Goal: Information Seeking & Learning: Learn about a topic

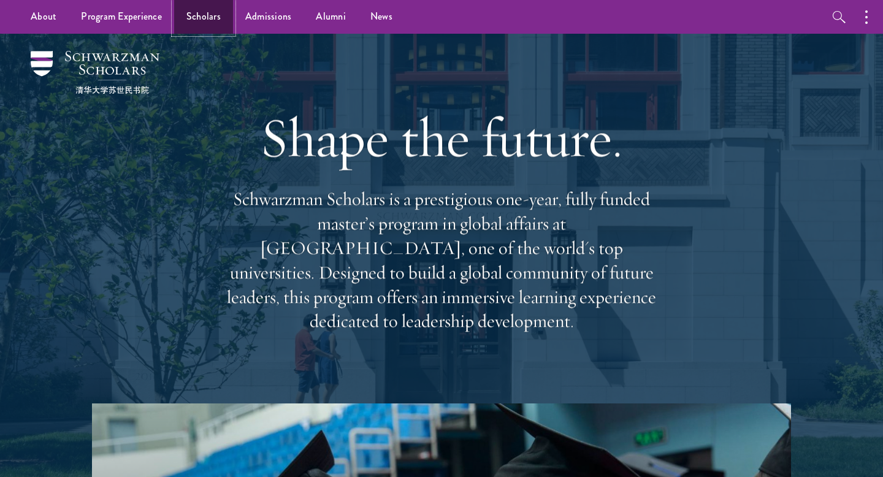
click at [202, 7] on link "Scholars" at bounding box center [203, 17] width 59 height 34
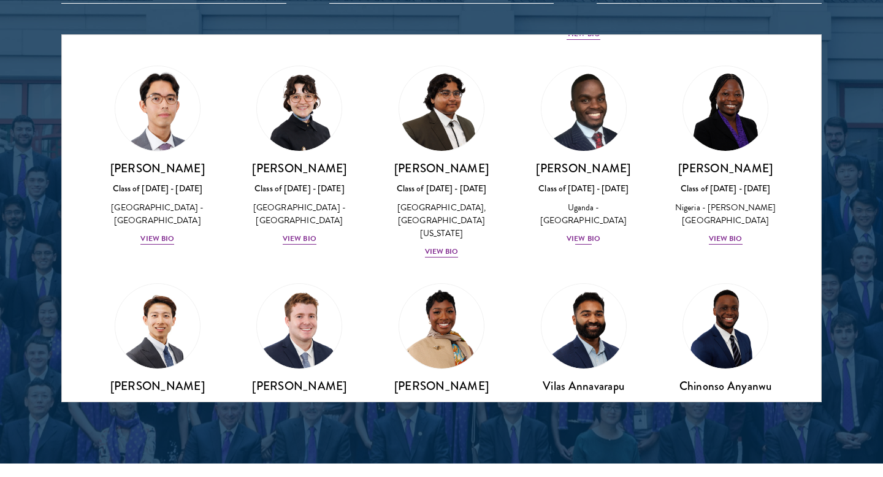
scroll to position [263, 0]
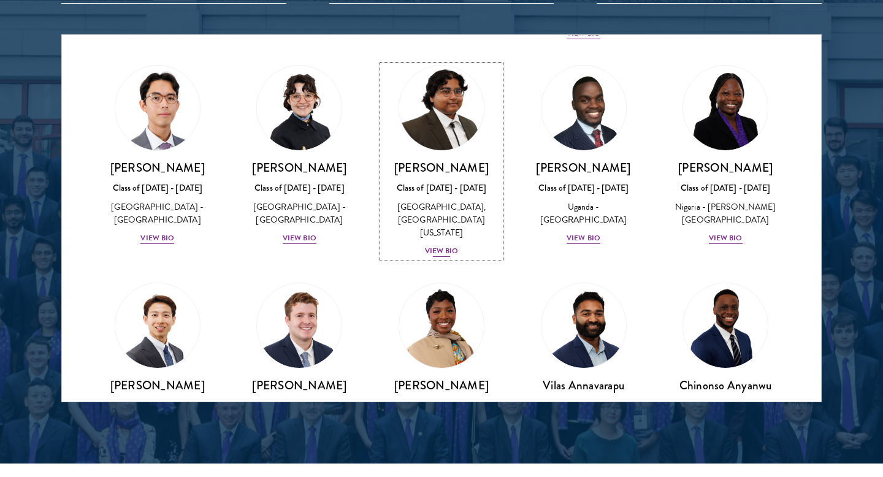
click at [444, 103] on img at bounding box center [441, 107] width 93 height 93
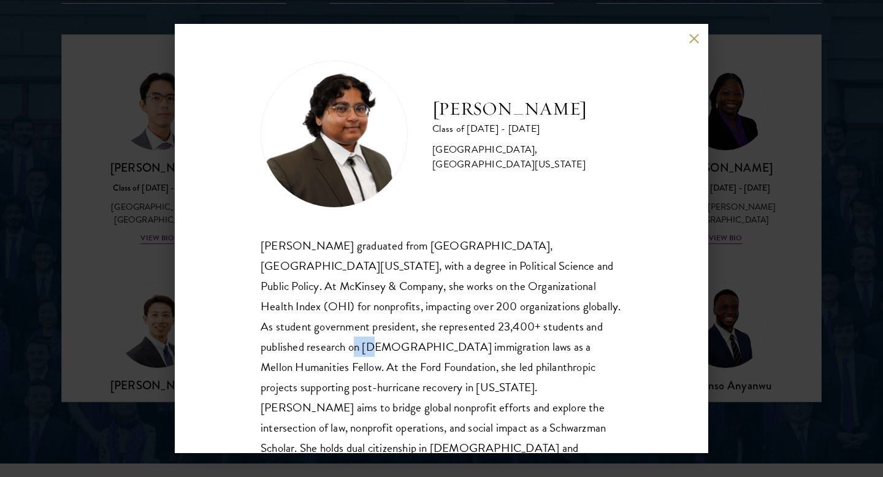
drag, startPoint x: 545, startPoint y: 333, endPoint x: 602, endPoint y: 327, distance: 57.4
click at [602, 328] on div "[PERSON_NAME] graduated from [GEOGRAPHIC_DATA], [GEOGRAPHIC_DATA][US_STATE], wi…" at bounding box center [442, 358] width 362 height 244
click at [738, 248] on div "[PERSON_NAME] Class of [DATE] - [DATE] [GEOGRAPHIC_DATA] - [GEOGRAPHIC_DATA], […" at bounding box center [441, 238] width 883 height 477
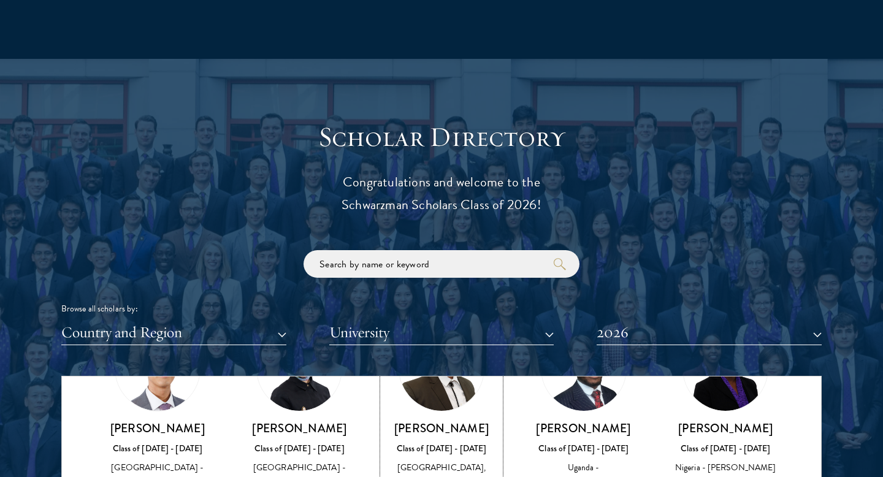
scroll to position [348, 0]
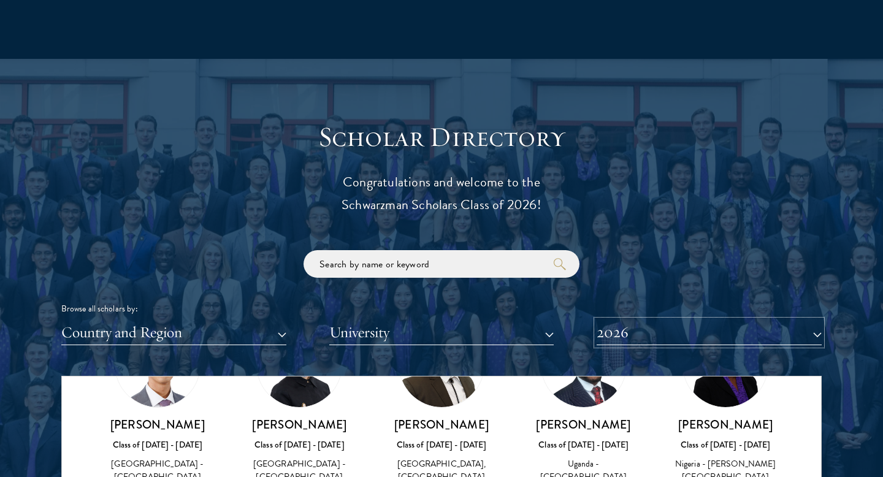
click at [688, 326] on button "2026" at bounding box center [709, 332] width 225 height 25
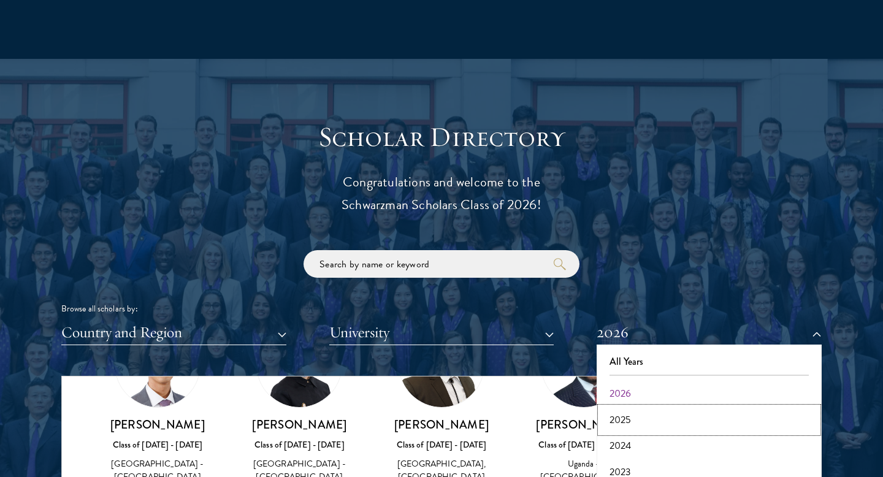
click at [631, 413] on button "2025" at bounding box center [710, 420] width 218 height 26
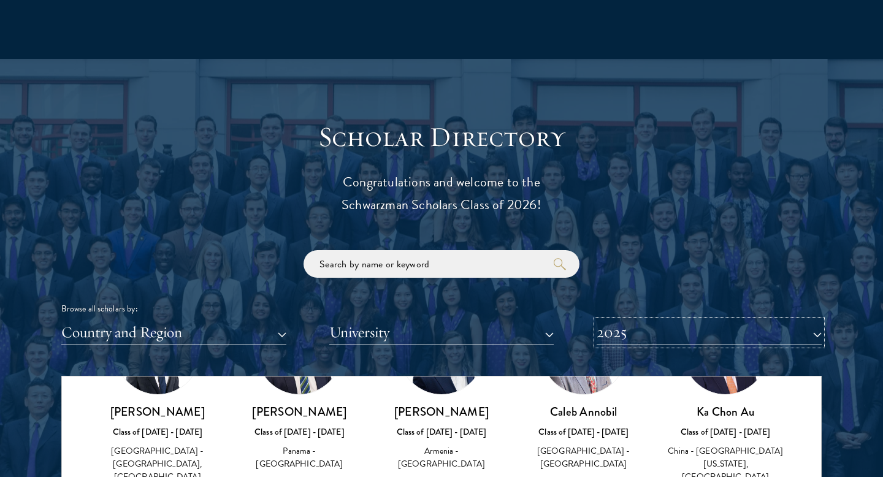
click at [639, 328] on button "2025" at bounding box center [709, 332] width 225 height 25
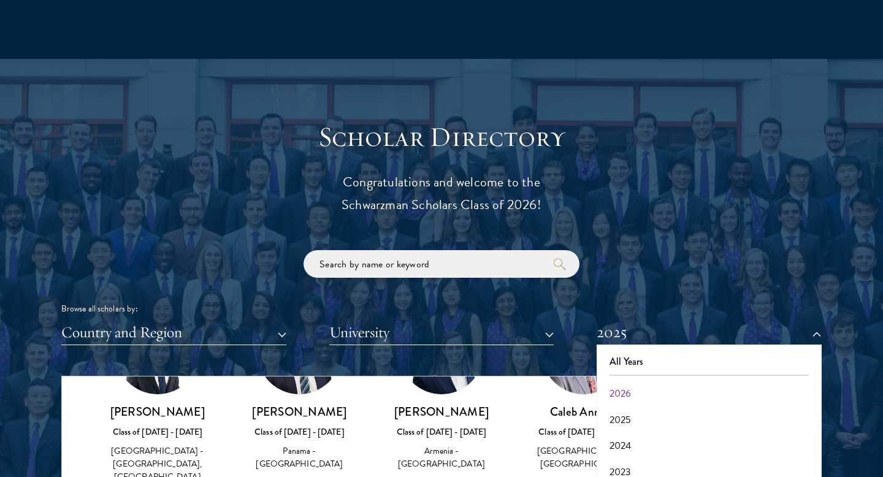
click at [642, 260] on div "Browse all scholars by: Country and Region All Countries and Regions [GEOGRAPHI…" at bounding box center [441, 297] width 761 height 95
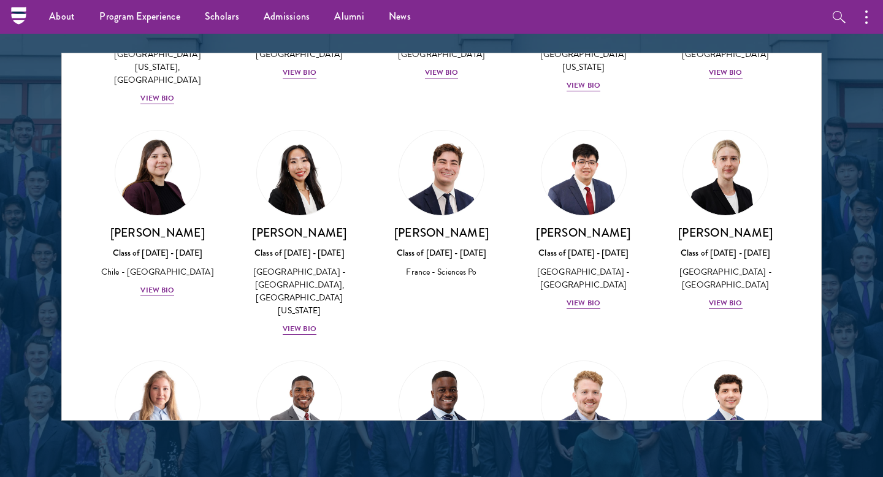
scroll to position [680, 0]
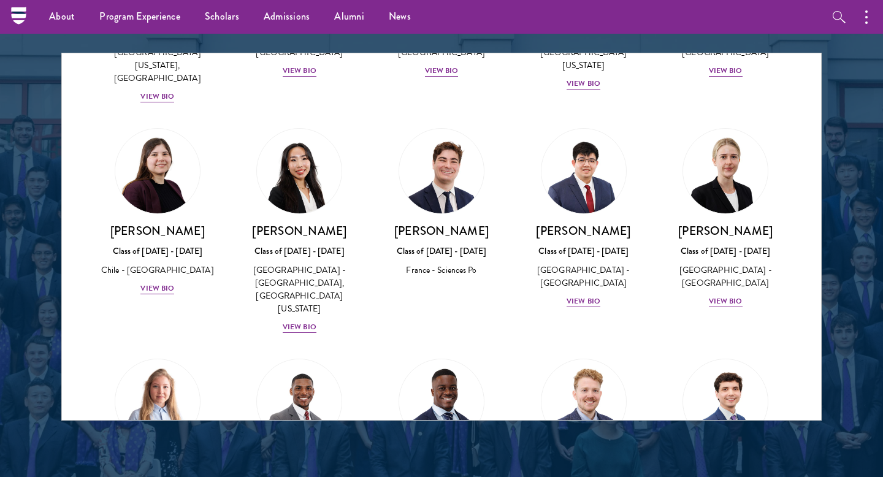
click at [446, 137] on img at bounding box center [441, 171] width 85 height 85
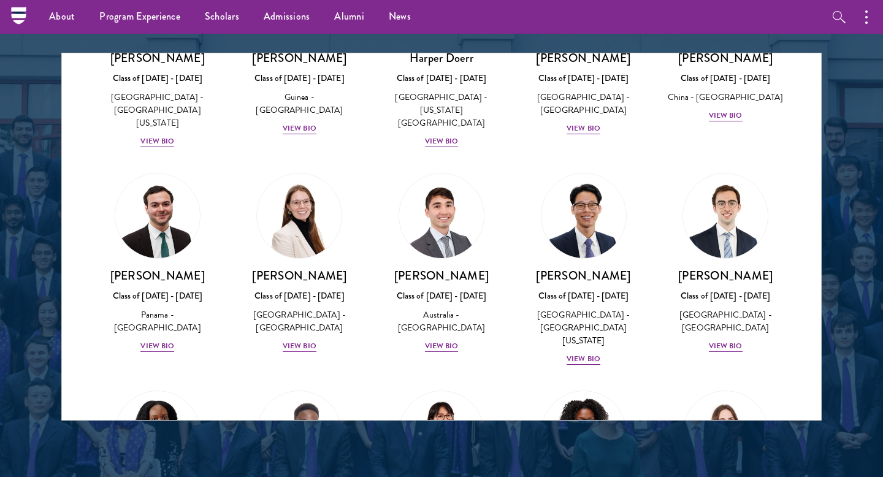
scroll to position [1306, 0]
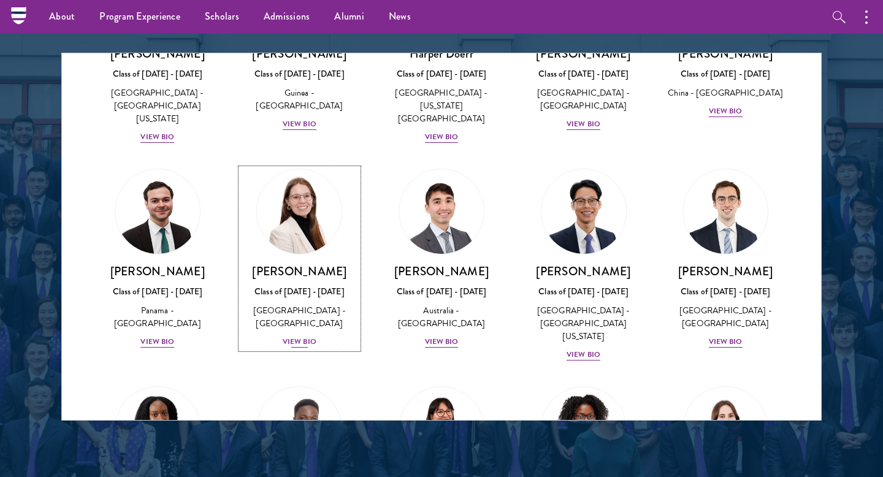
click at [301, 336] on div "View Bio" at bounding box center [300, 342] width 34 height 12
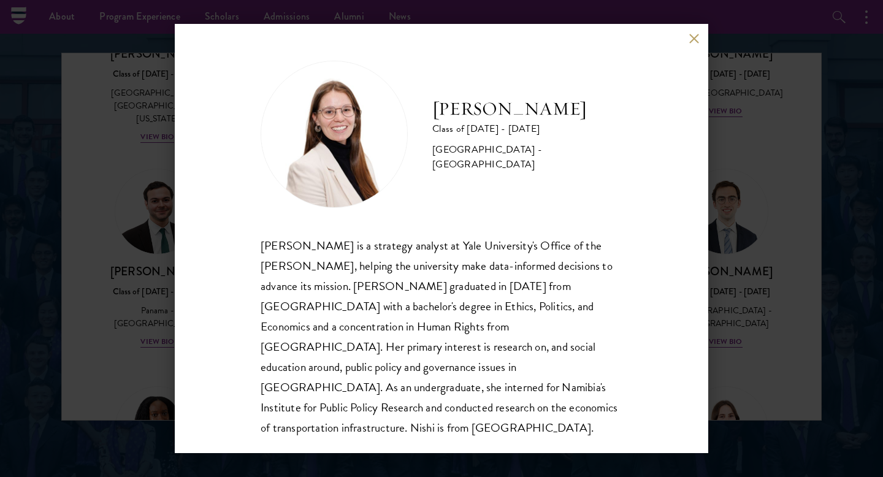
click at [693, 39] on button at bounding box center [694, 38] width 10 height 10
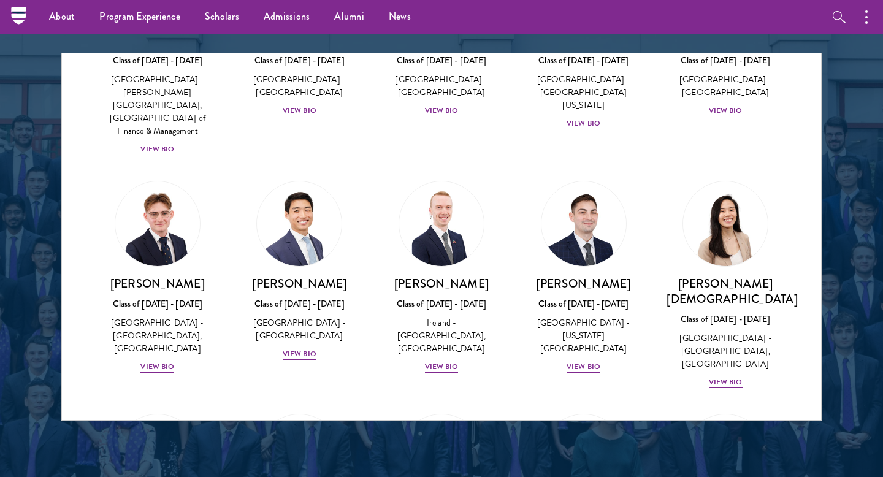
scroll to position [2214, 0]
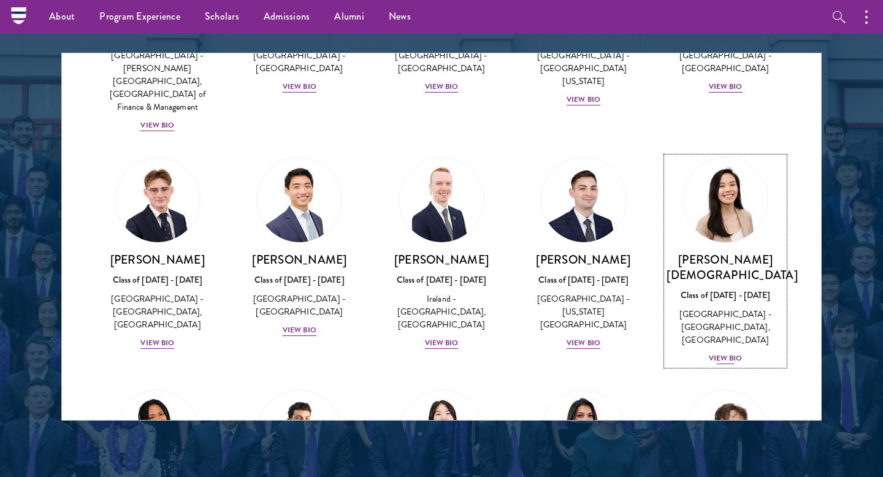
click at [726, 153] on img at bounding box center [725, 199] width 93 height 93
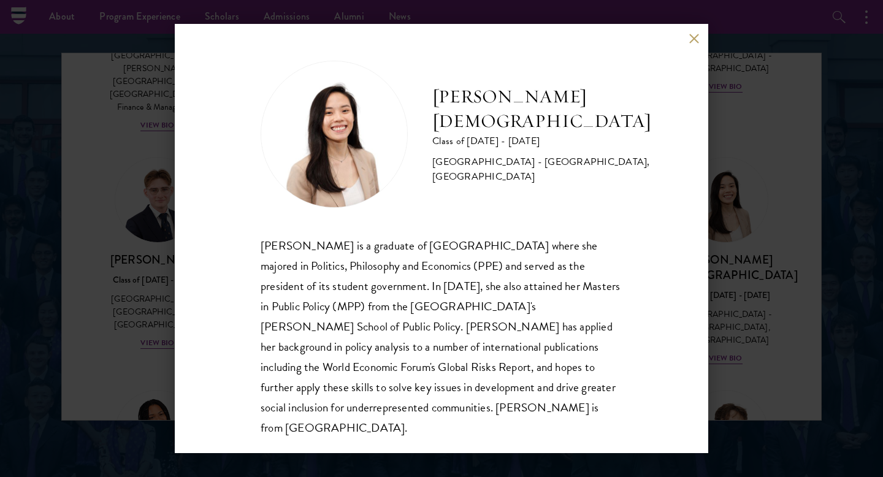
click at [761, 235] on div "[PERSON_NAME] Class of [DATE] - [DATE] [GEOGRAPHIC_DATA] - [GEOGRAPHIC_DATA], […" at bounding box center [441, 238] width 883 height 477
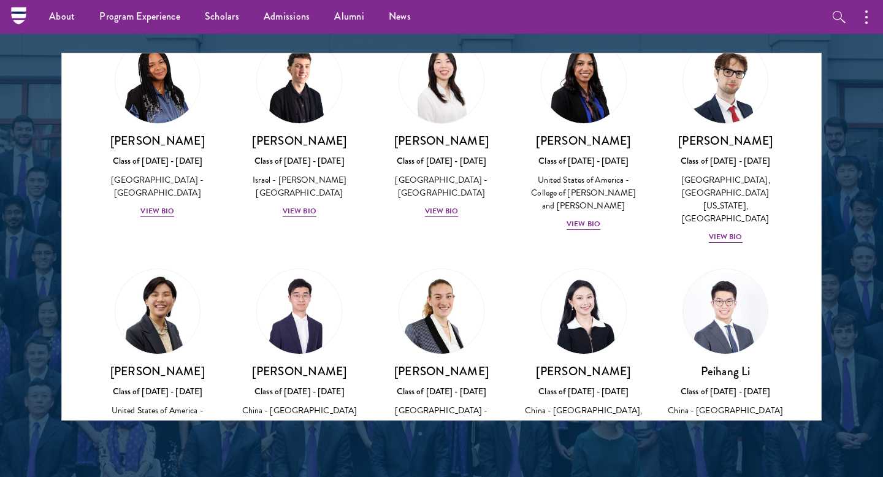
scroll to position [2568, 0]
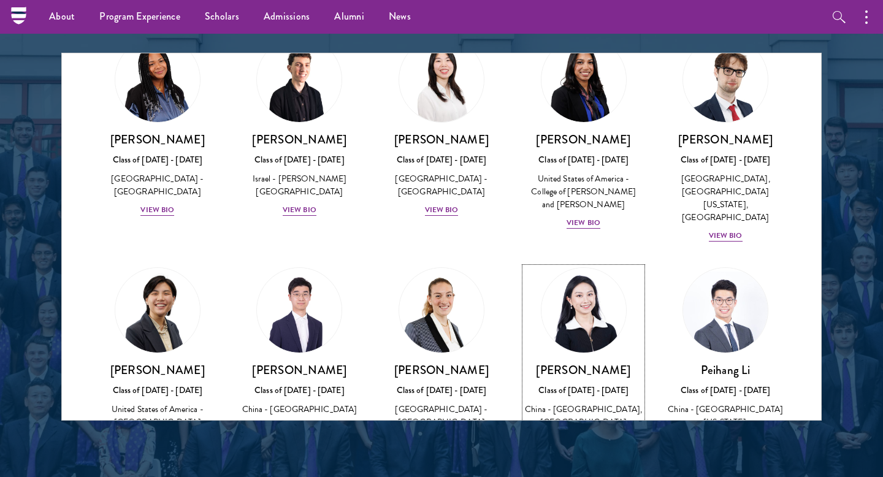
click at [596, 264] on img at bounding box center [583, 310] width 93 height 93
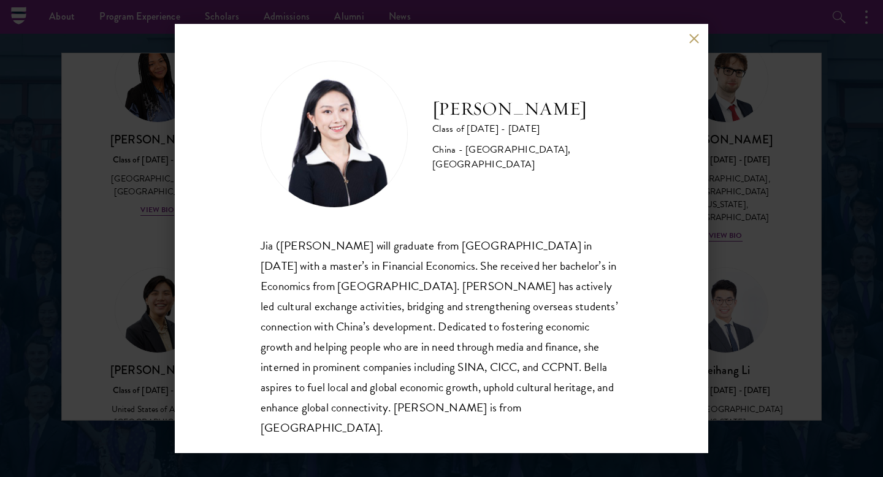
click at [794, 144] on div "[PERSON_NAME] Class of [DATE] - [DATE] [GEOGRAPHIC_DATA] - [GEOGRAPHIC_DATA], […" at bounding box center [441, 238] width 883 height 477
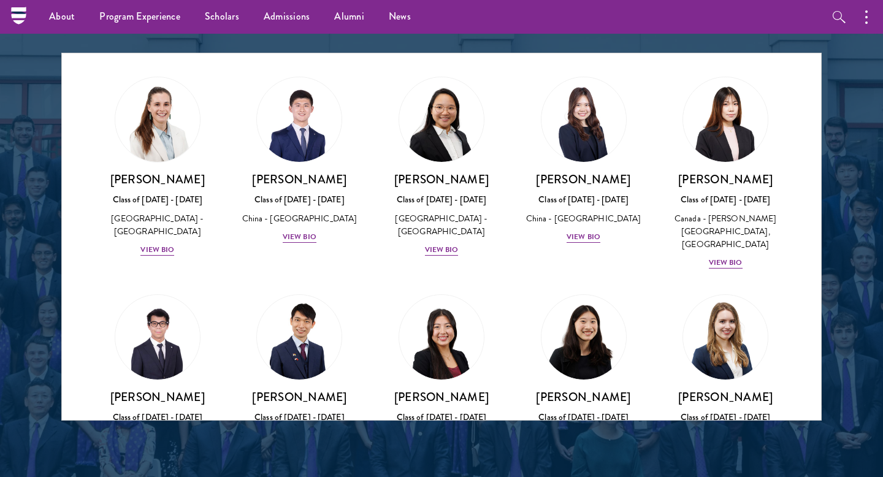
scroll to position [5666, 0]
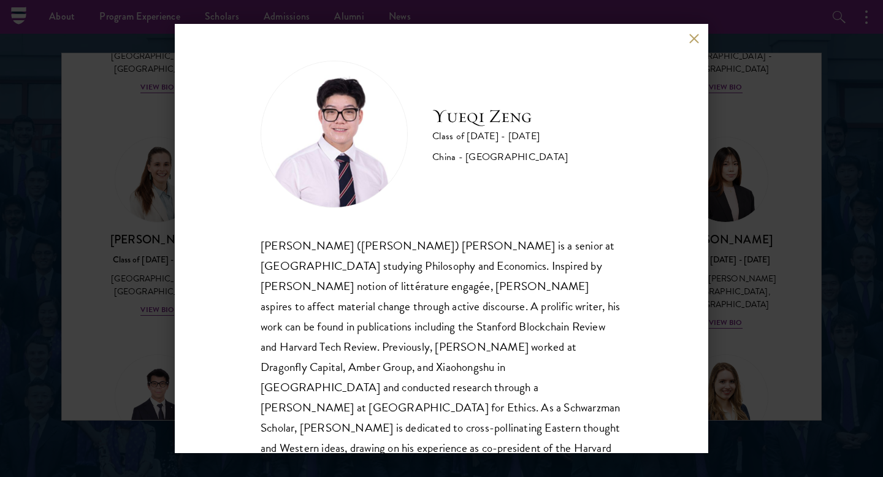
scroll to position [21, 0]
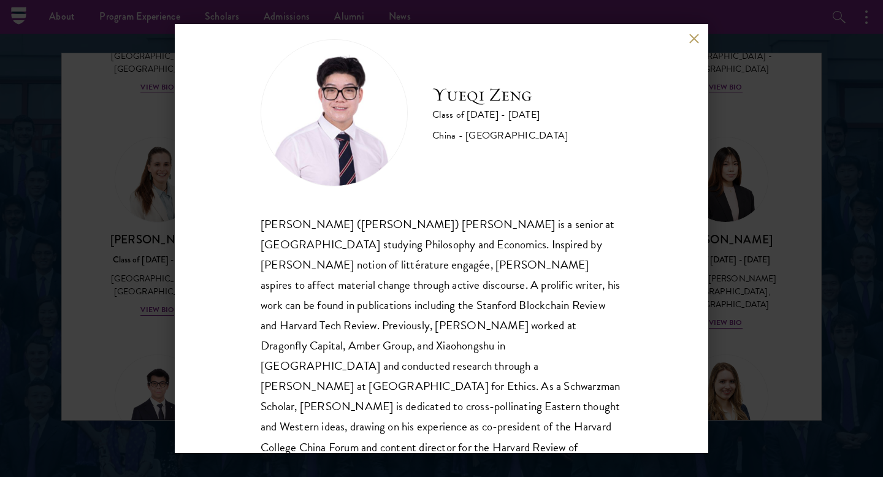
click at [118, 221] on div "[PERSON_NAME] Class of [DATE] - [DATE] [GEOGRAPHIC_DATA] - [GEOGRAPHIC_DATA] [P…" at bounding box center [441, 238] width 883 height 477
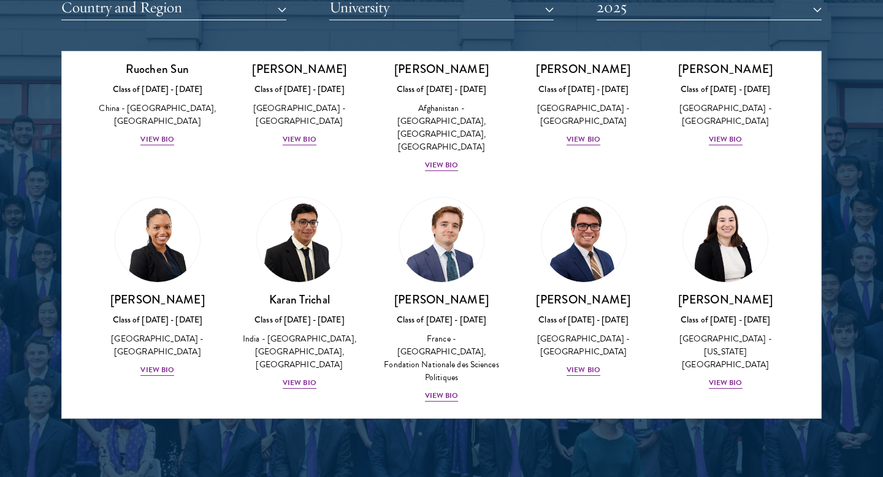
scroll to position [5150, 0]
click at [329, 425] on img at bounding box center [299, 471] width 93 height 93
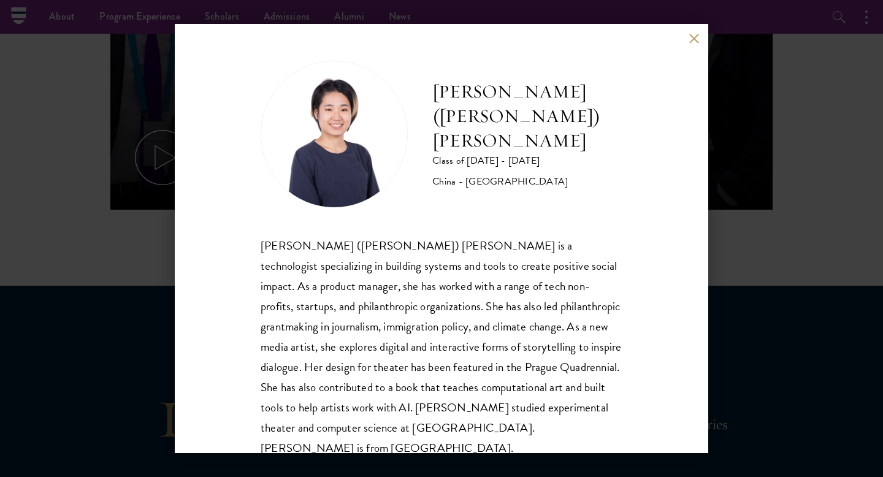
scroll to position [758, 0]
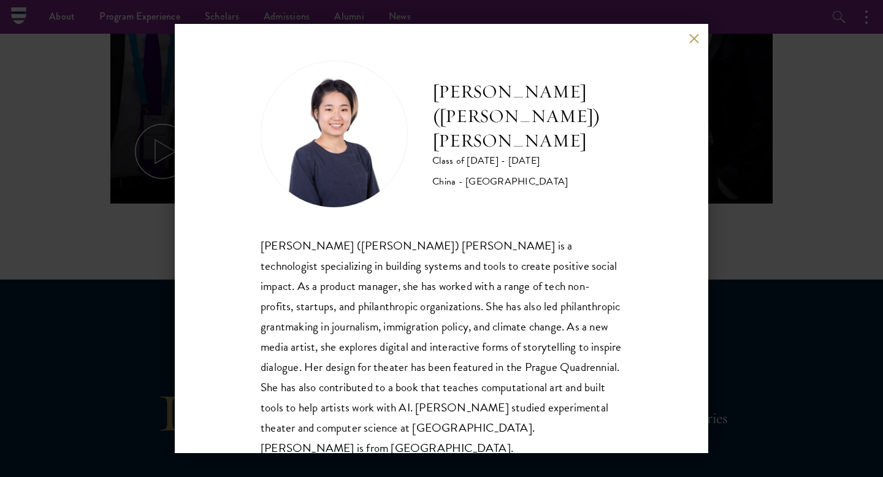
click at [776, 167] on div "[PERSON_NAME] ([PERSON_NAME]) [PERSON_NAME] Class of [DATE] - [DATE] [GEOGRAPHI…" at bounding box center [441, 238] width 883 height 477
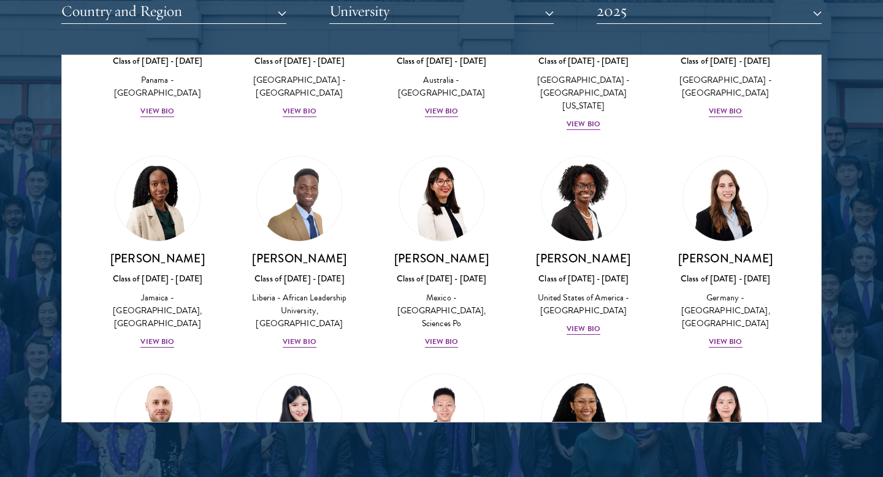
scroll to position [1412, 0]
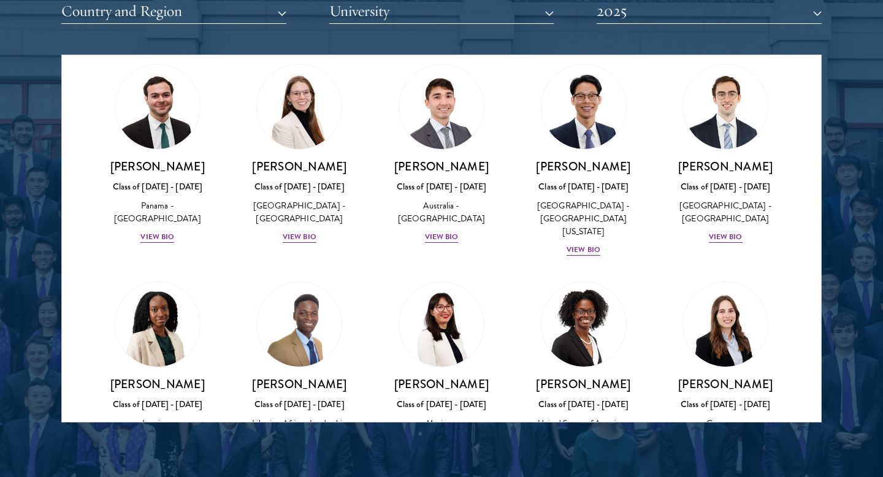
click at [795, 269] on div "[PERSON_NAME] Class of [DATE] - [DATE] [GEOGRAPHIC_DATA] - [GEOGRAPHIC_DATA], […" at bounding box center [726, 378] width 142 height 218
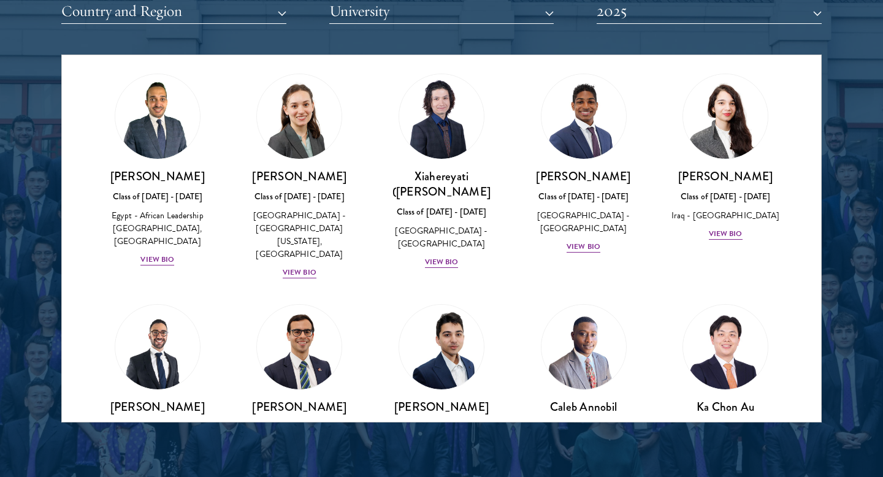
scroll to position [0, 0]
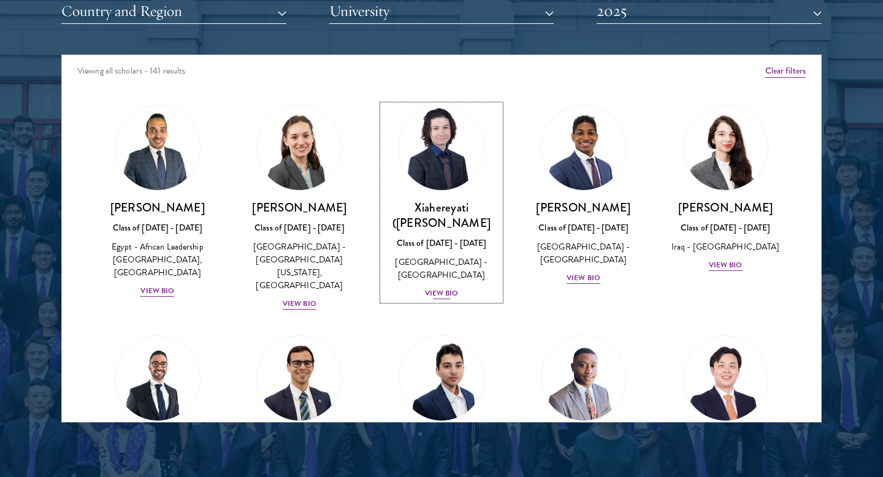
click at [449, 288] on div "View Bio" at bounding box center [442, 294] width 34 height 12
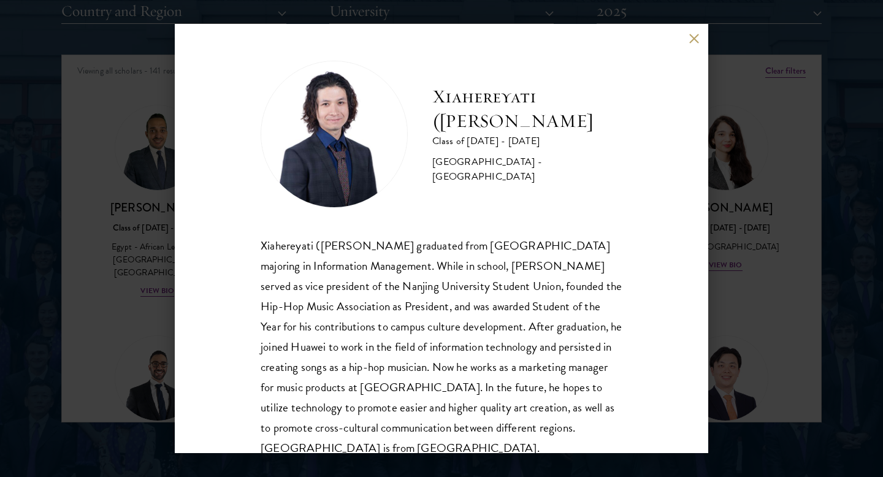
drag, startPoint x: 120, startPoint y: 247, endPoint x: 127, endPoint y: 246, distance: 7.4
click at [119, 247] on div "Xiahereyati ([PERSON_NAME]) Ainiwaner Class of [DATE] - [DATE] [GEOGRAPHIC_DATA…" at bounding box center [441, 238] width 883 height 477
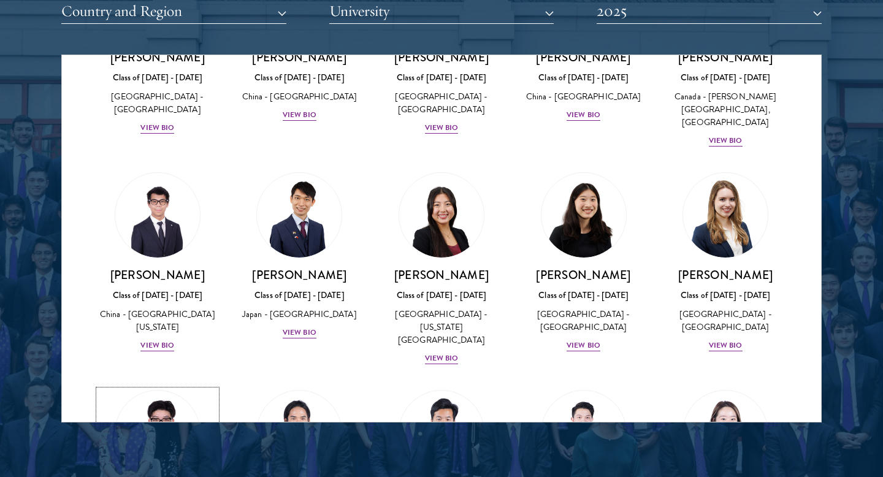
scroll to position [5847, 0]
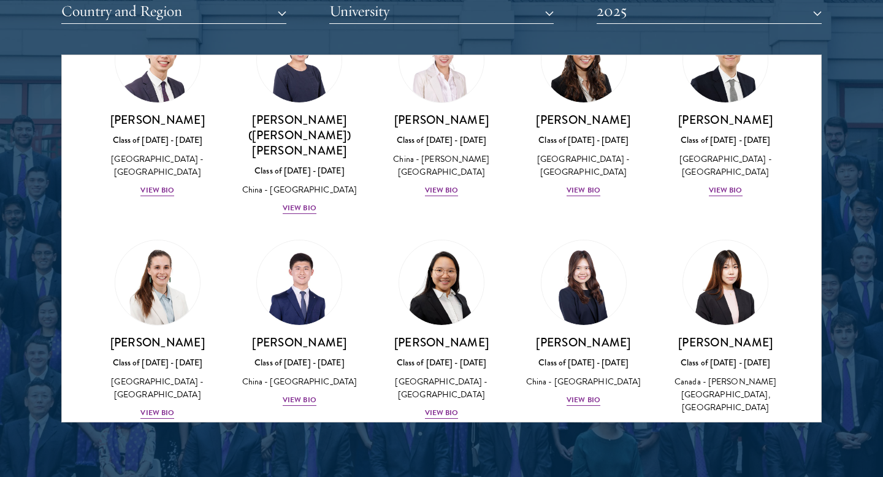
scroll to position [5567, 0]
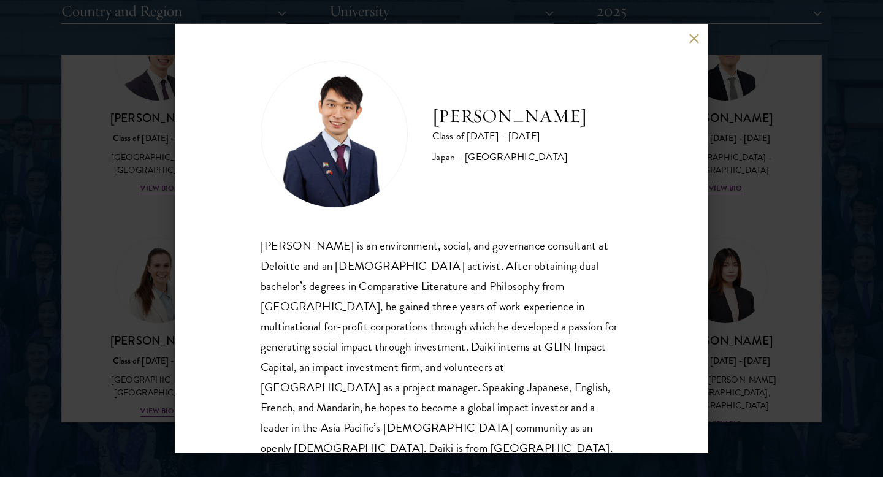
click at [799, 177] on div "[PERSON_NAME] Class of [DATE] - [DATE] [GEOGRAPHIC_DATA] - [GEOGRAPHIC_DATA] [P…" at bounding box center [441, 238] width 883 height 477
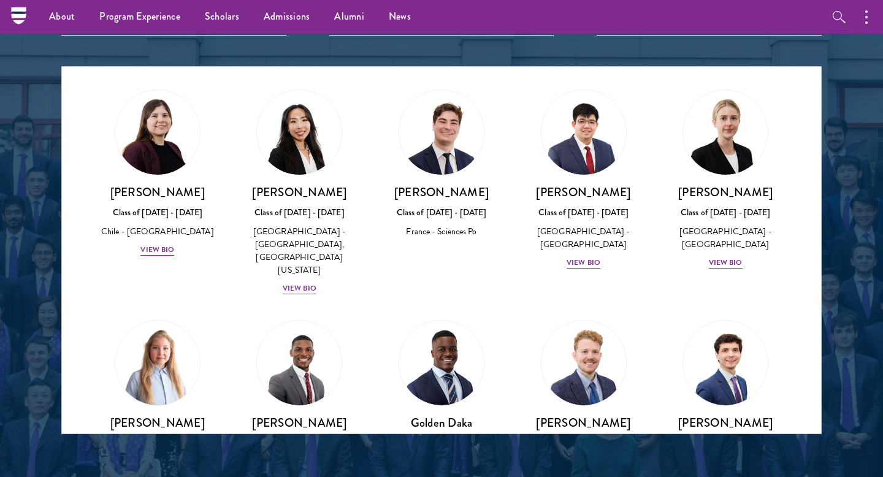
scroll to position [731, 0]
